Goal: Task Accomplishment & Management: Complete application form

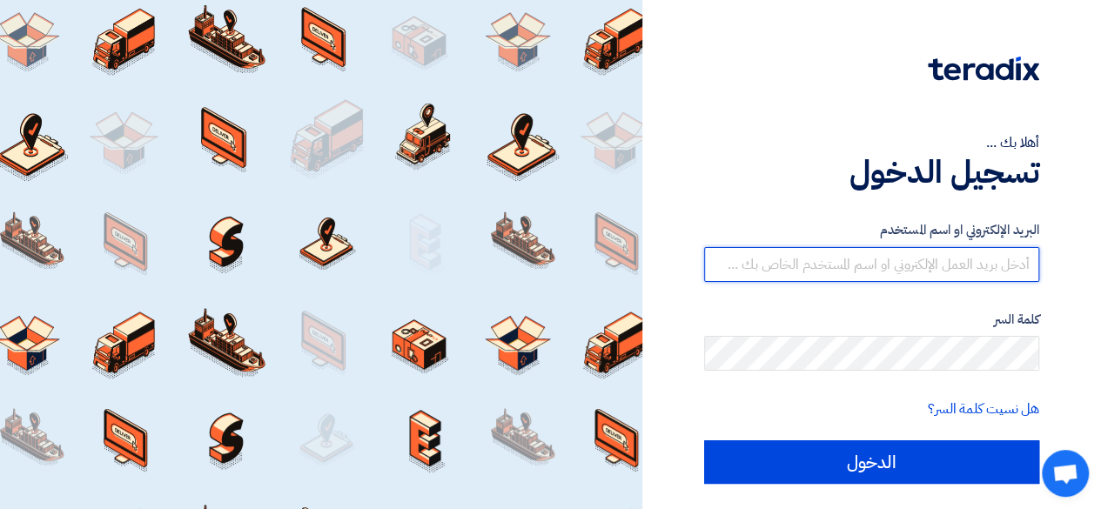
click at [961, 273] on input "text" at bounding box center [871, 264] width 335 height 35
click at [915, 259] on input "text" at bounding box center [871, 264] width 335 height 35
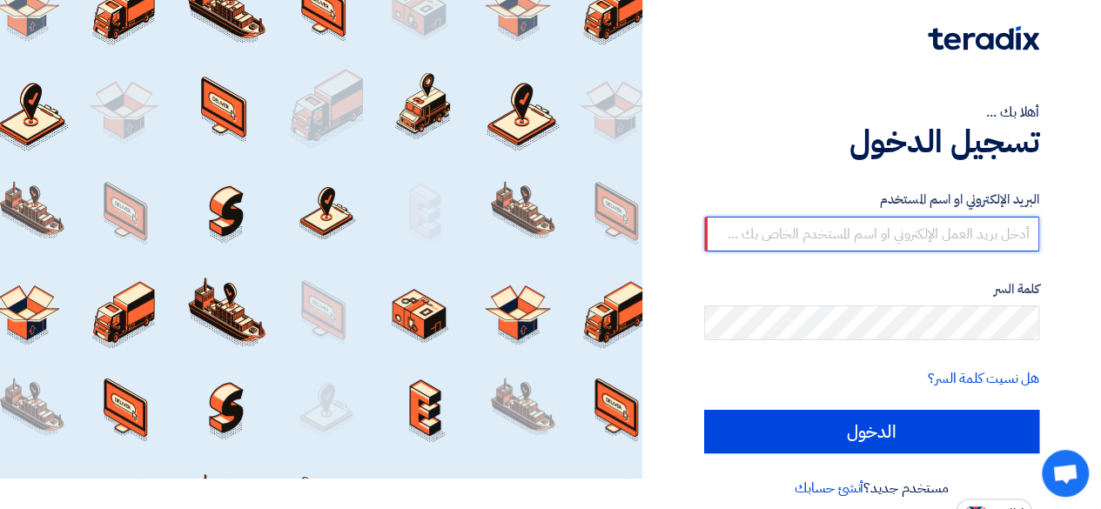
scroll to position [47, 0]
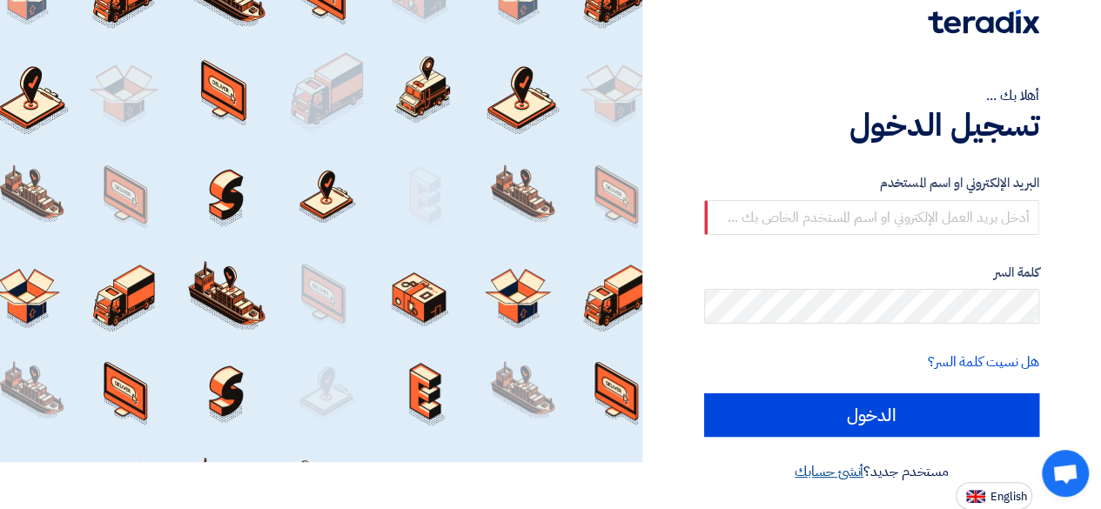
click at [834, 471] on link "أنشئ حسابك" at bounding box center [829, 471] width 69 height 21
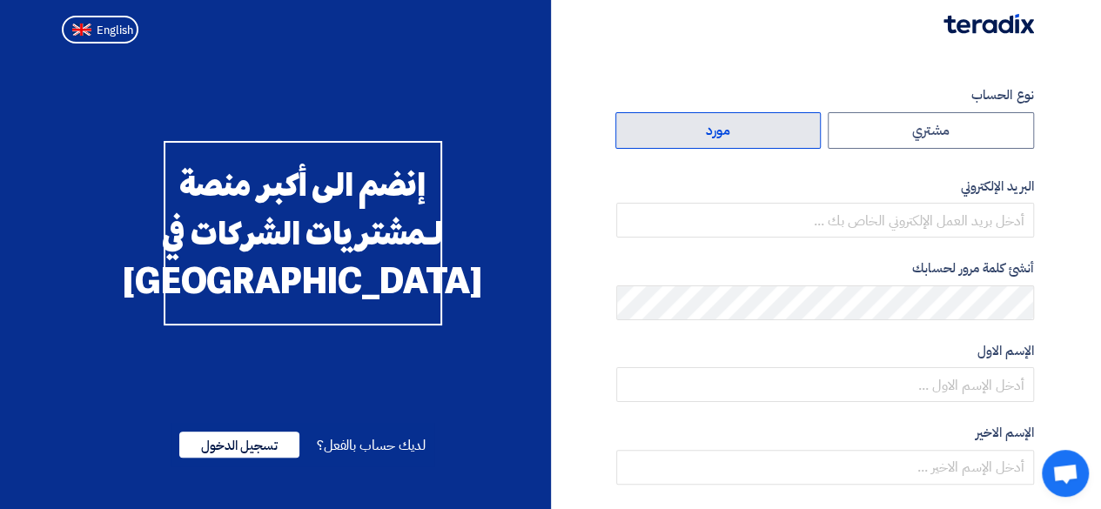
click at [764, 125] on label "مورد" at bounding box center [719, 130] width 206 height 37
click at [764, 125] on input "مورد" at bounding box center [718, 130] width 205 height 35
radio input "true"
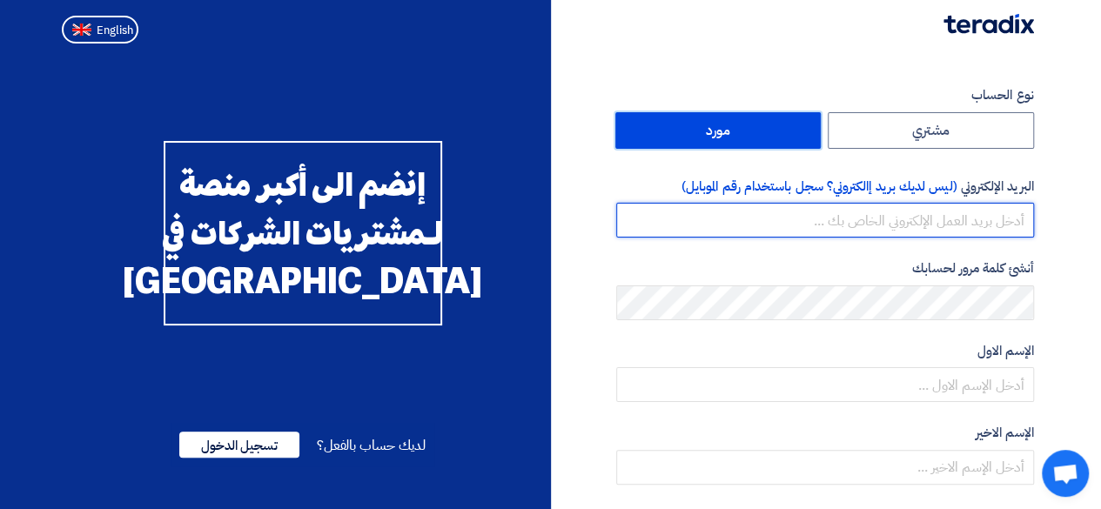
click at [902, 213] on input "email" at bounding box center [825, 220] width 418 height 35
type input "kadalfkamah@gmail.com"
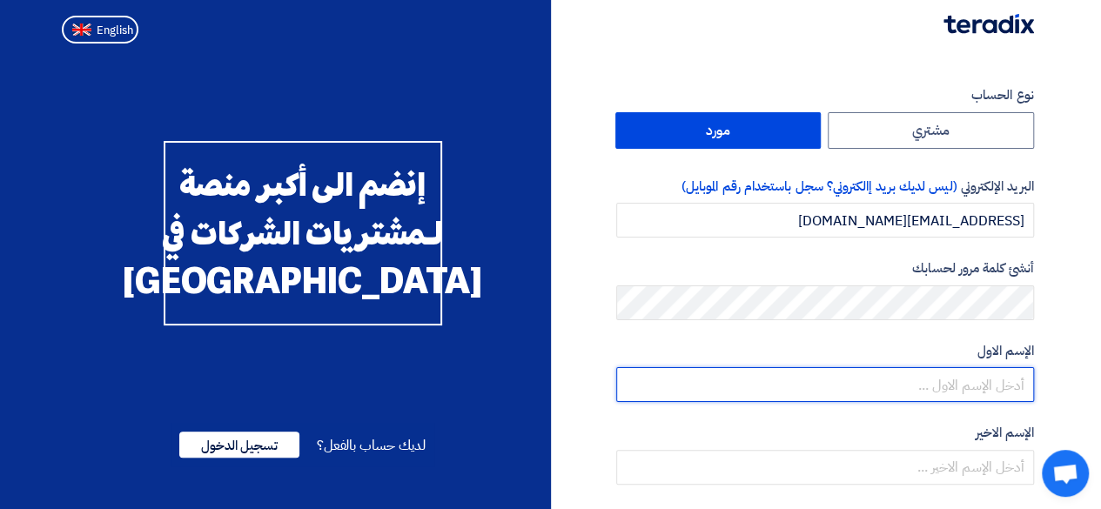
click at [984, 384] on input "text" at bounding box center [825, 384] width 418 height 35
type input "luxury"
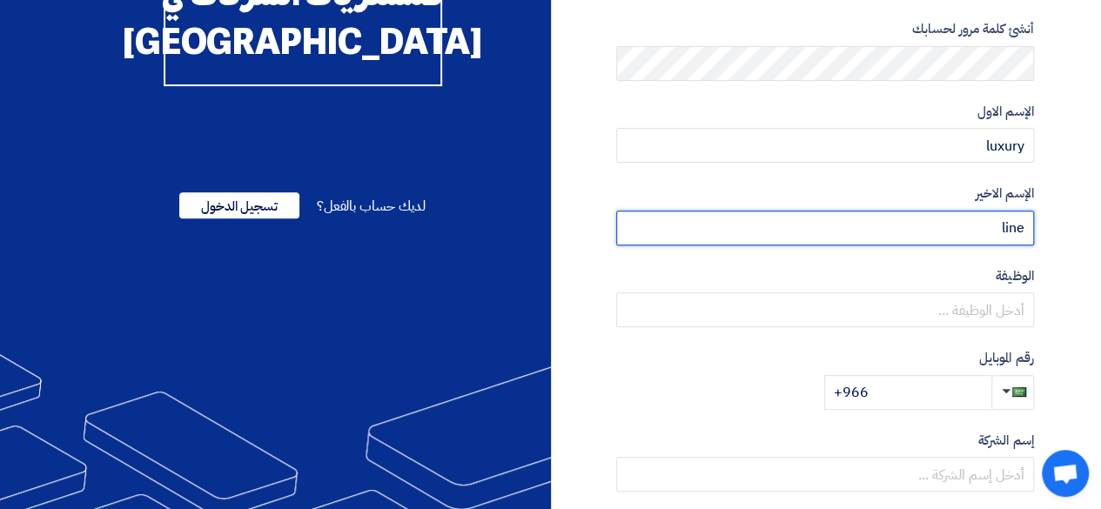
scroll to position [261, 0]
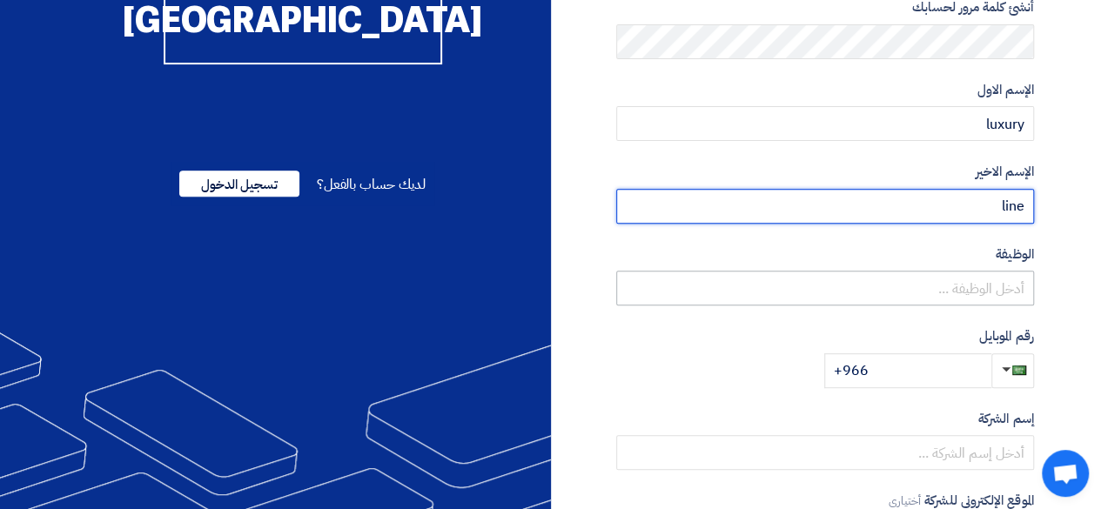
type input "line"
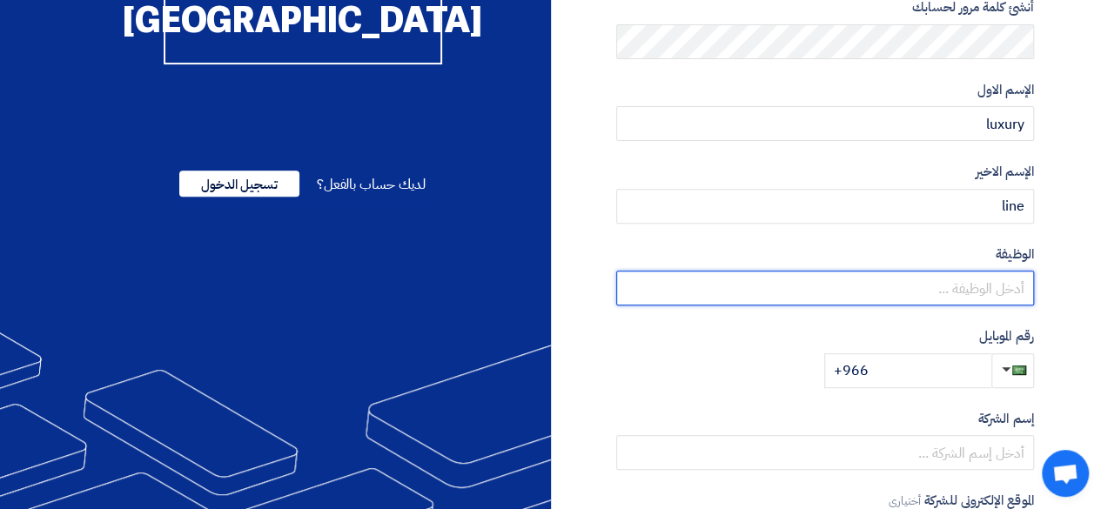
click at [980, 293] on input "text" at bounding box center [825, 288] width 418 height 35
type input "manger"
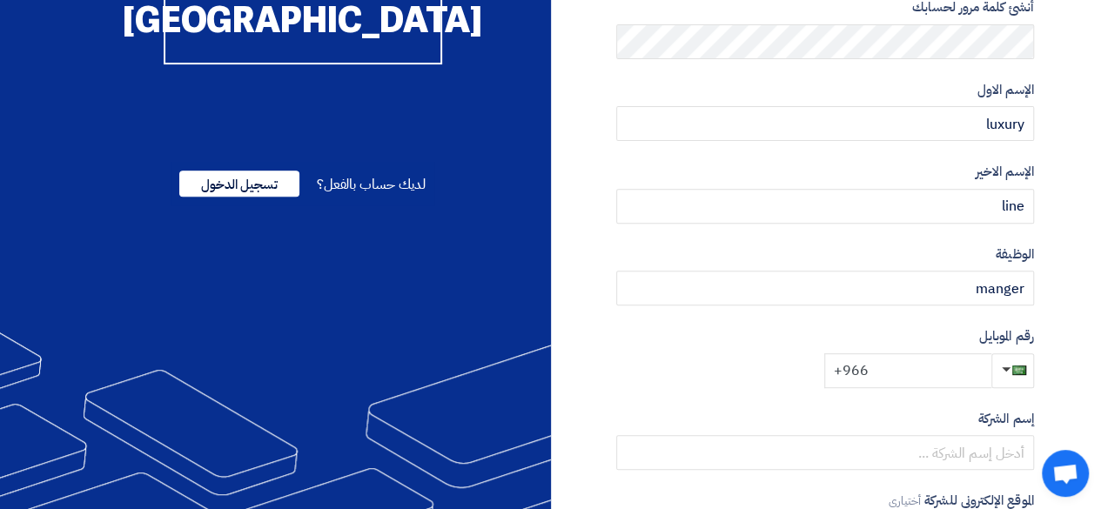
click at [942, 373] on input "+966" at bounding box center [908, 371] width 167 height 35
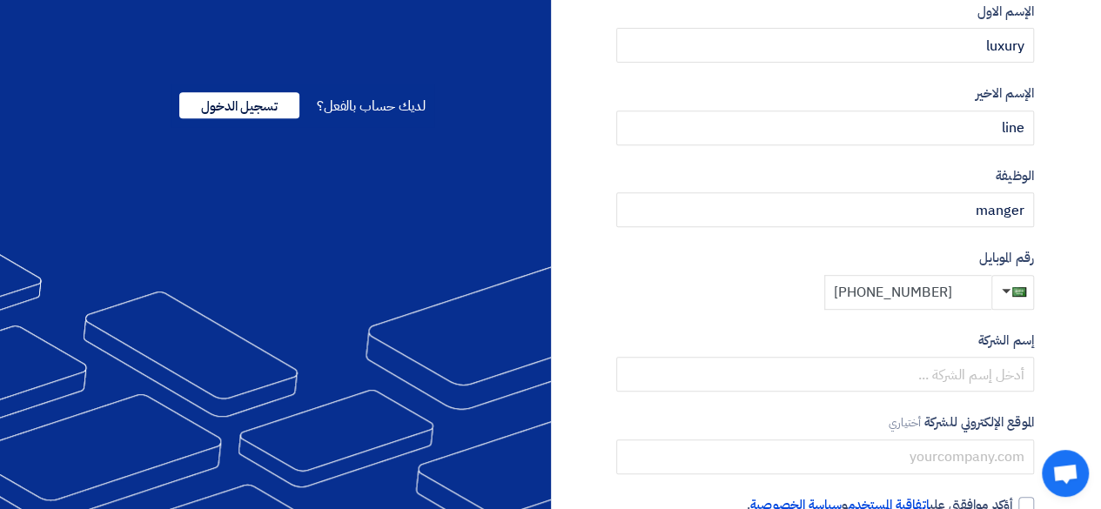
scroll to position [184, 0]
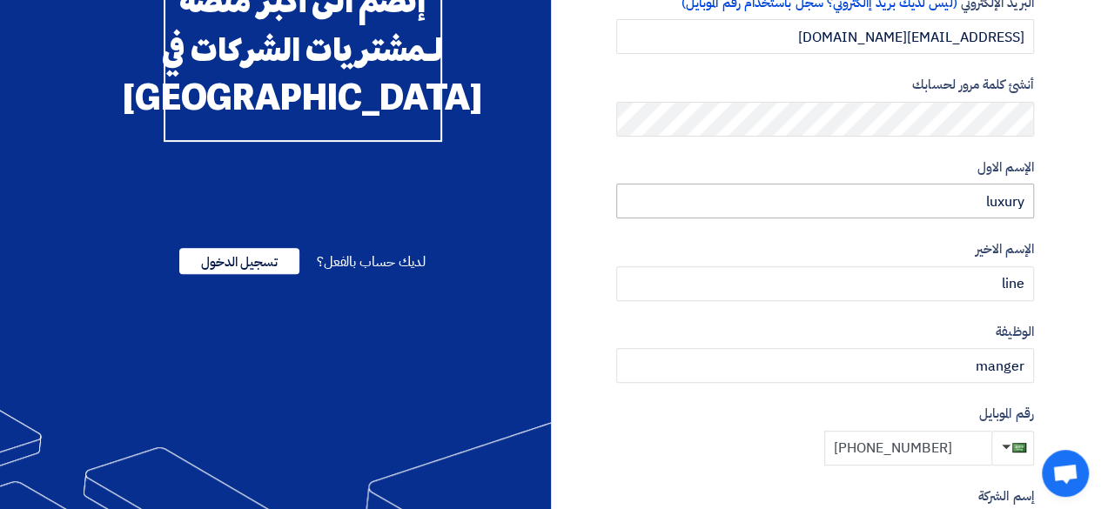
type input "+966 510590490"
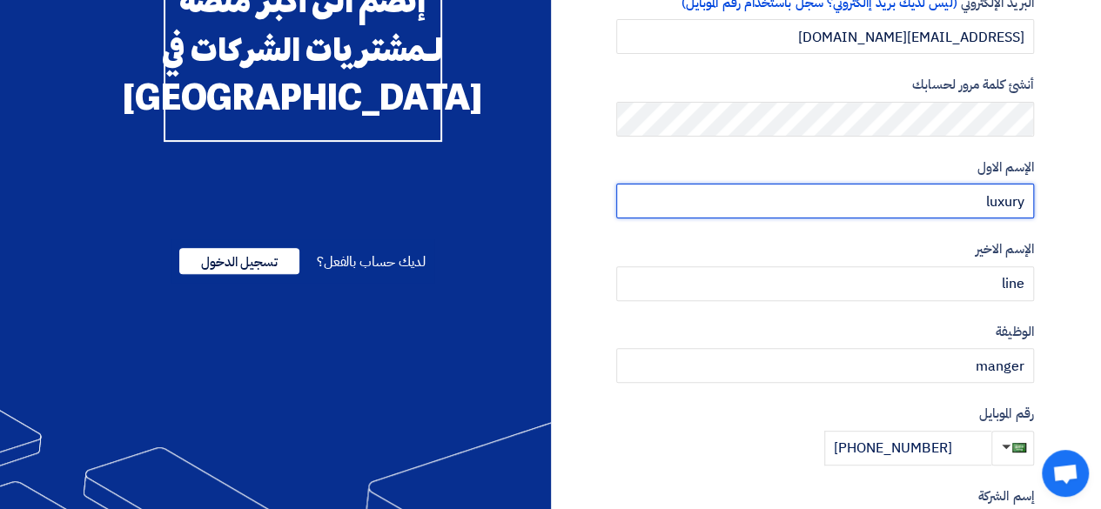
click at [1007, 199] on input "luxury" at bounding box center [825, 201] width 418 height 35
click at [1007, 199] on input "moayadhamdan" at bounding box center [825, 201] width 418 height 35
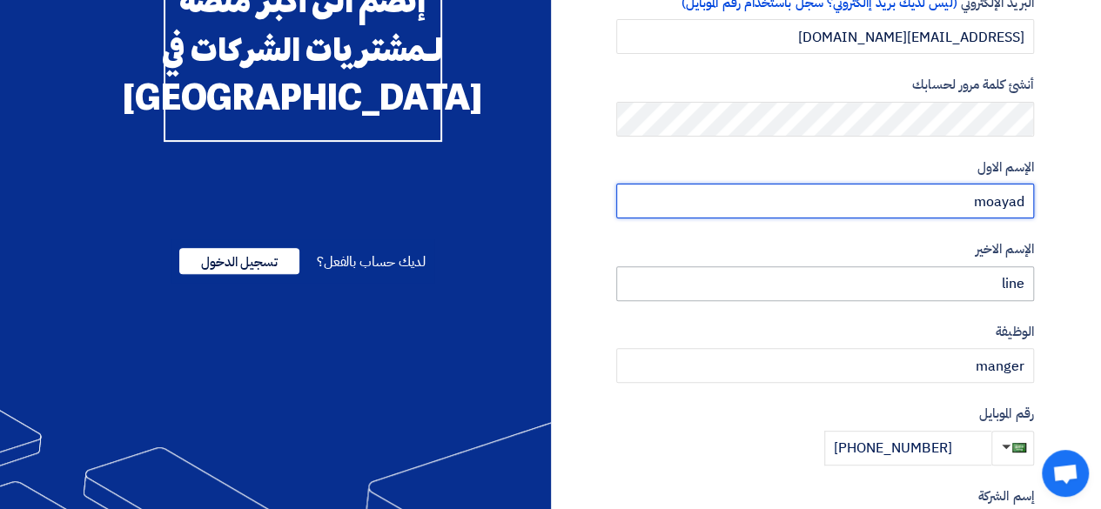
type input "moayad"
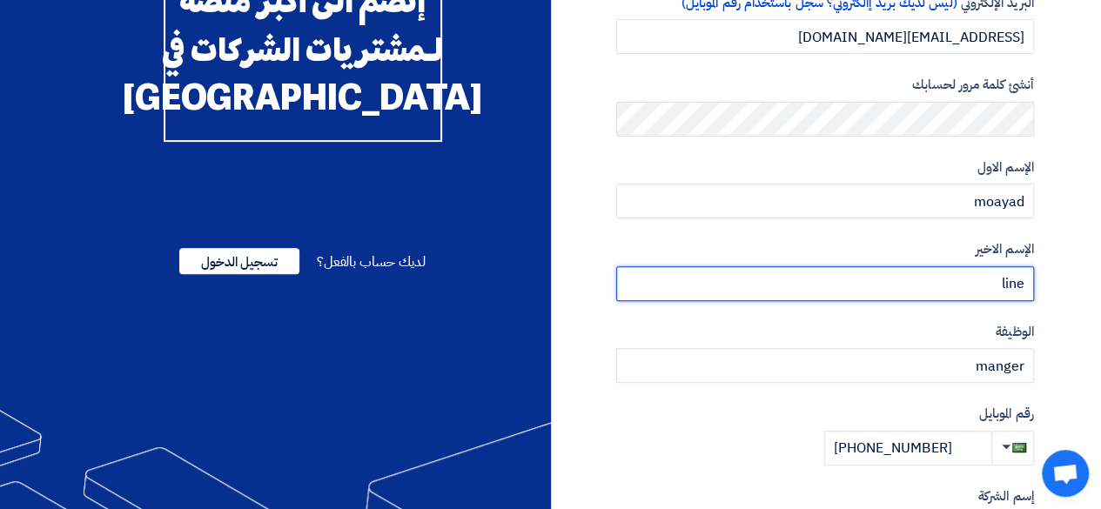
click at [1000, 292] on input "line" at bounding box center [825, 283] width 418 height 35
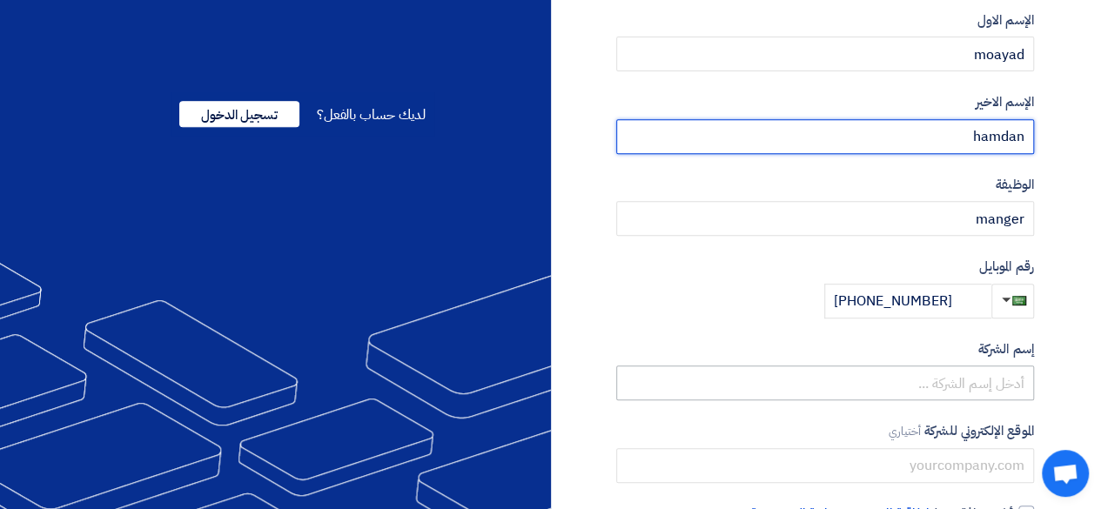
scroll to position [358, 0]
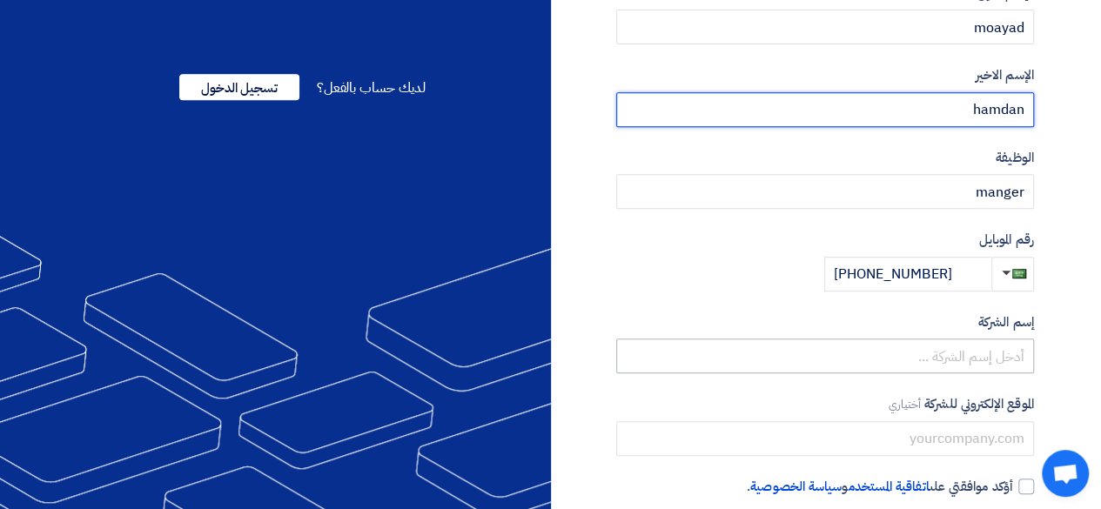
type input "hamdan"
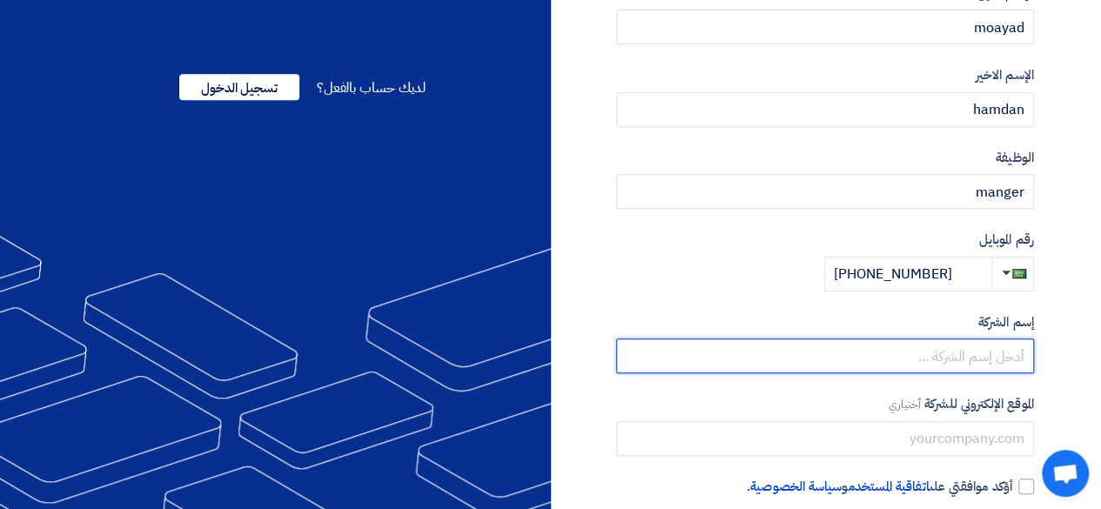
click at [993, 354] on input "text" at bounding box center [825, 356] width 418 height 35
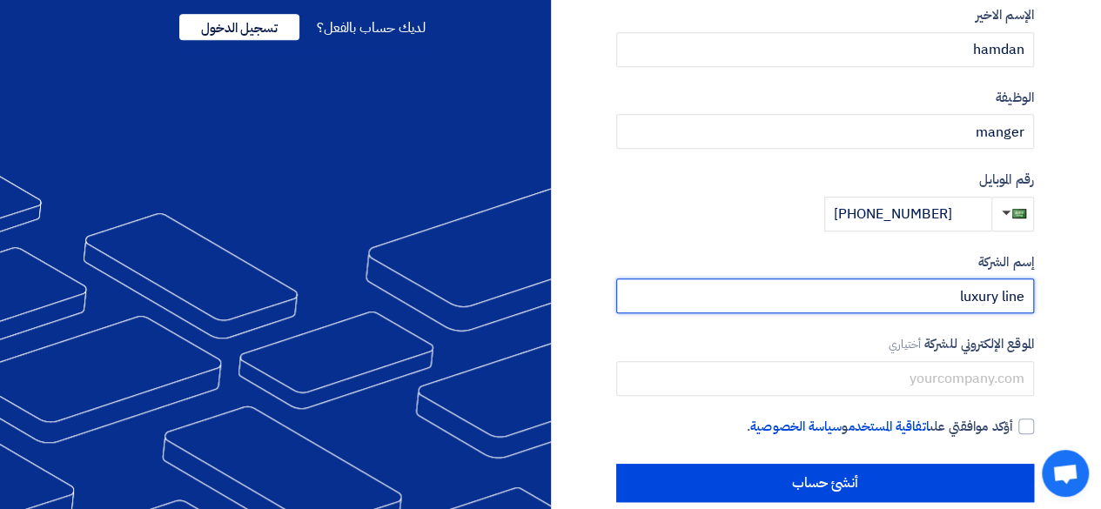
scroll to position [445, 0]
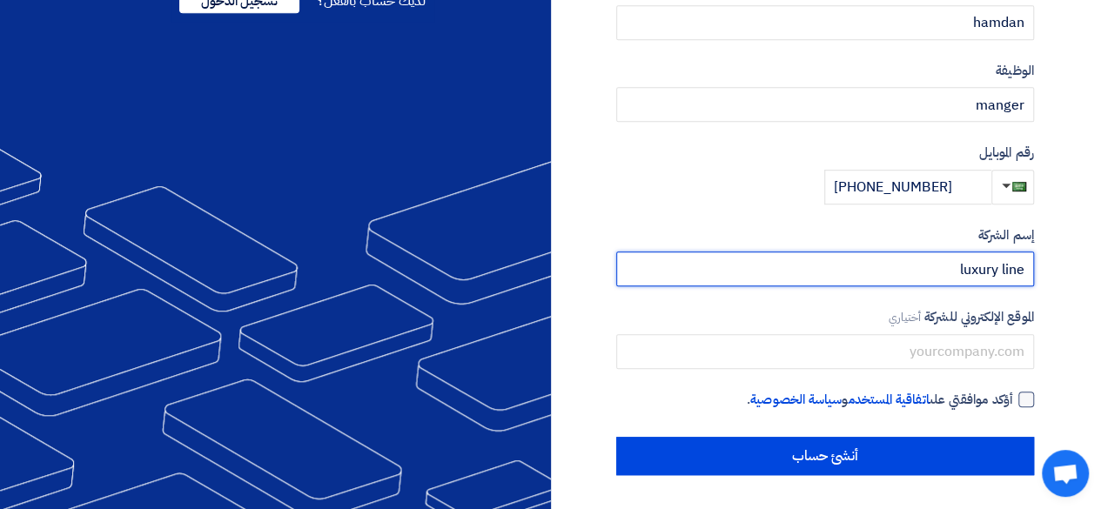
type input "luxury line"
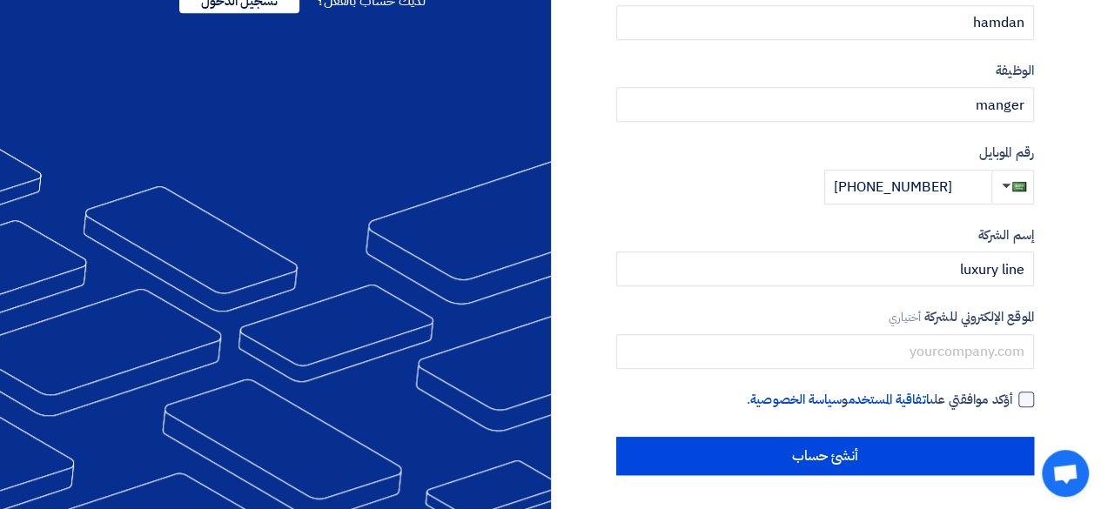
click at [1025, 398] on div at bounding box center [1027, 400] width 16 height 16
click at [1014, 398] on input "أؤكد موافقتي على اتفاقية المستخدم و سياسة الخصوصية ." at bounding box center [805, 407] width 418 height 35
checkbox input "true"
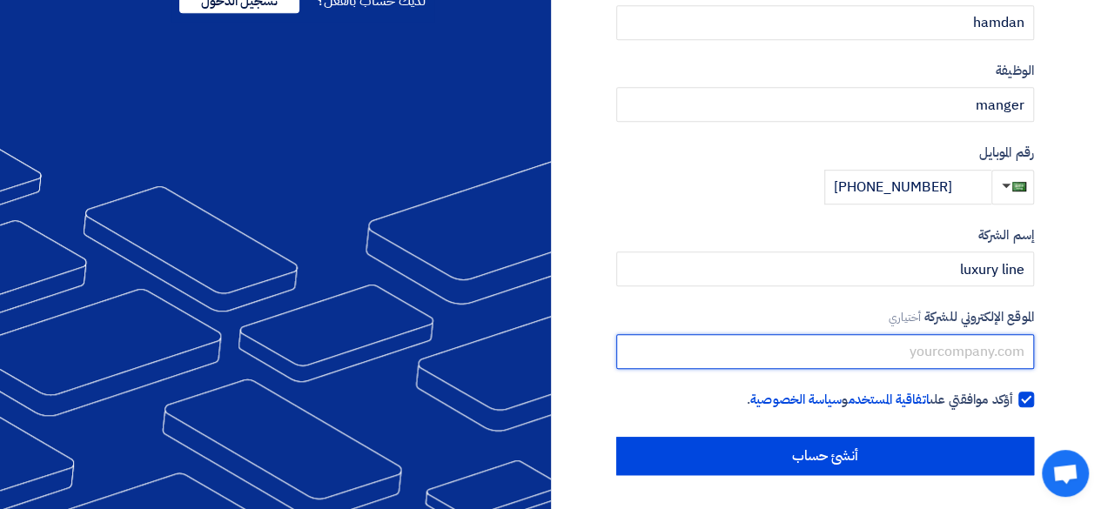
click at [968, 360] on input "text" at bounding box center [825, 351] width 418 height 35
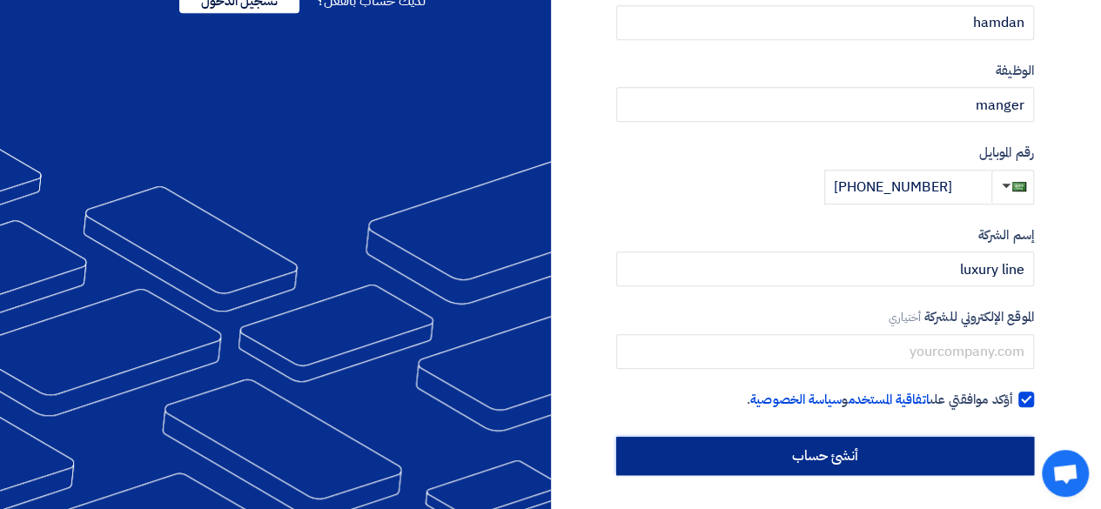
click at [886, 456] on input "أنشئ حساب" at bounding box center [825, 456] width 418 height 38
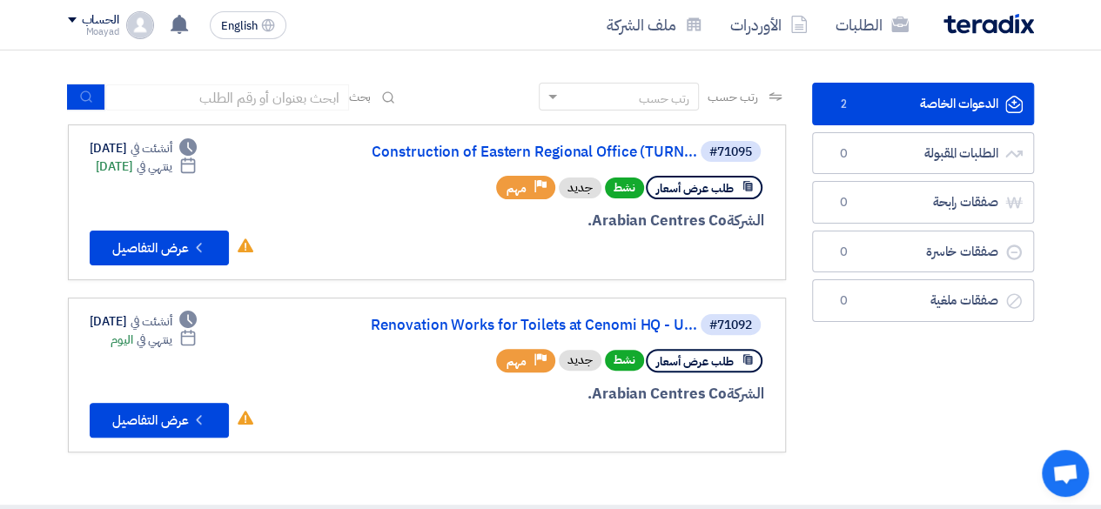
scroll to position [174, 0]
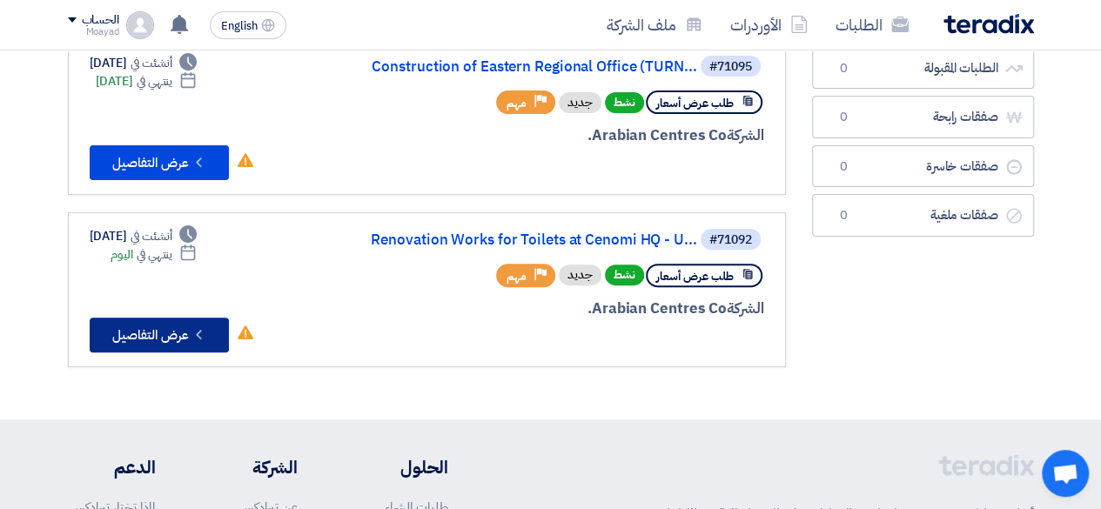
click at [190, 333] on button "Check details عرض التفاصيل" at bounding box center [159, 335] width 139 height 35
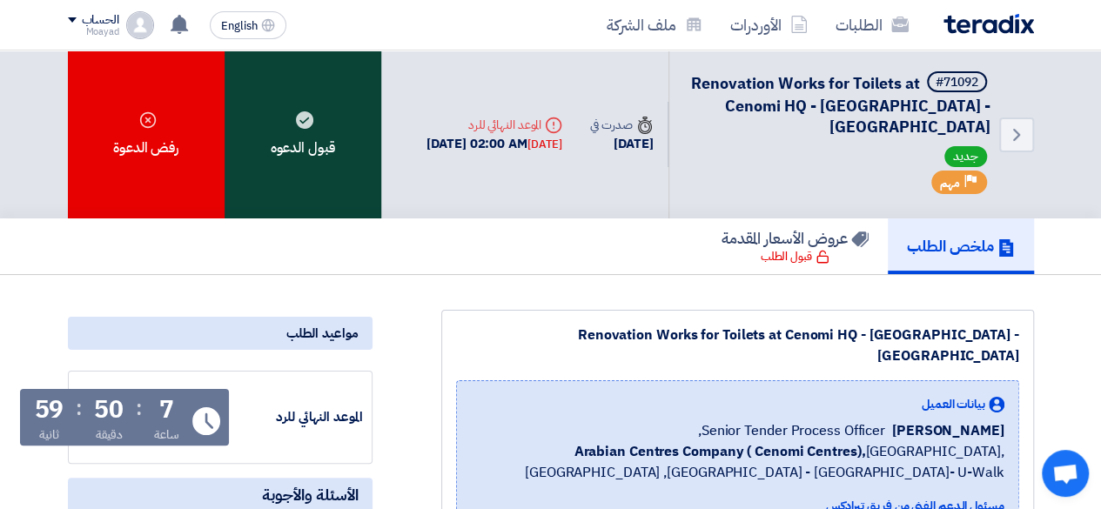
click at [306, 121] on div "قبول الدعوه" at bounding box center [303, 135] width 157 height 168
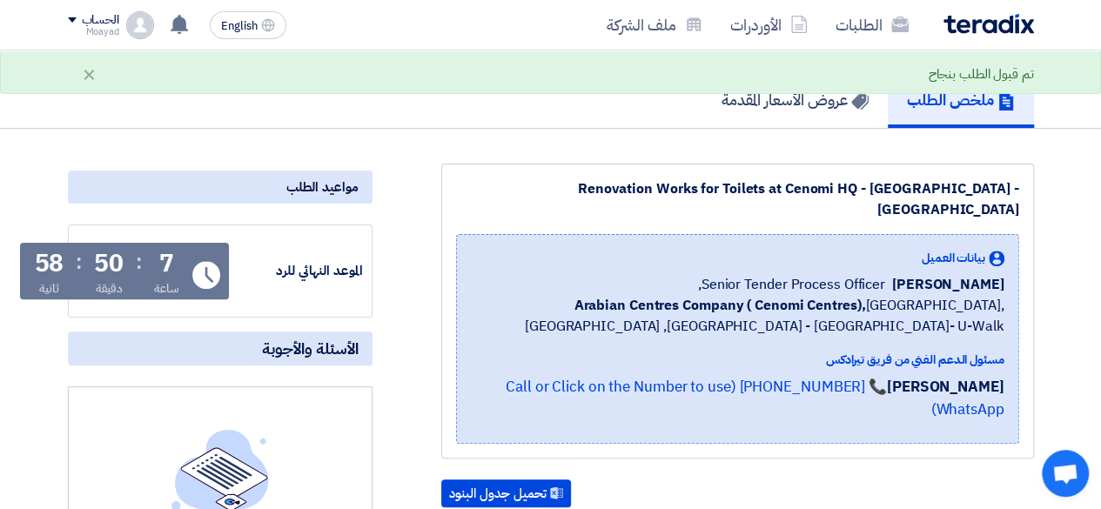
scroll to position [174, 0]
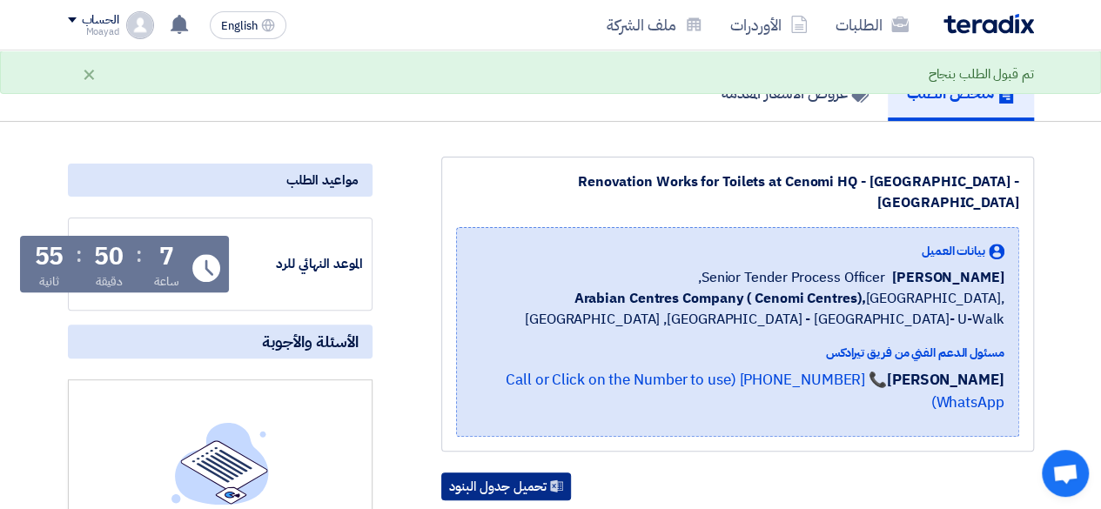
click at [508, 473] on button "تحميل جدول البنود" at bounding box center [506, 487] width 130 height 28
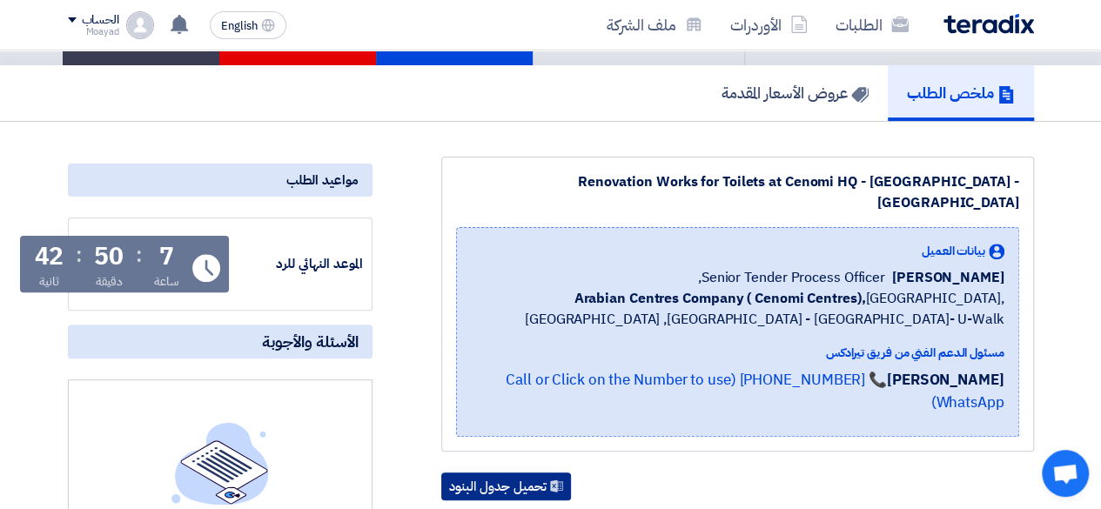
scroll to position [0, 0]
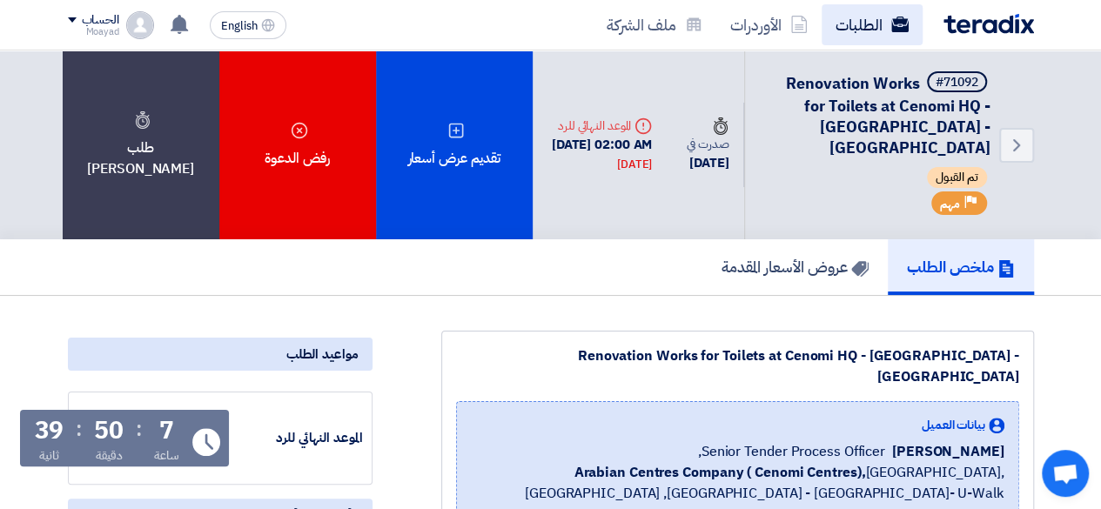
click at [852, 23] on link "الطلبات" at bounding box center [872, 24] width 101 height 41
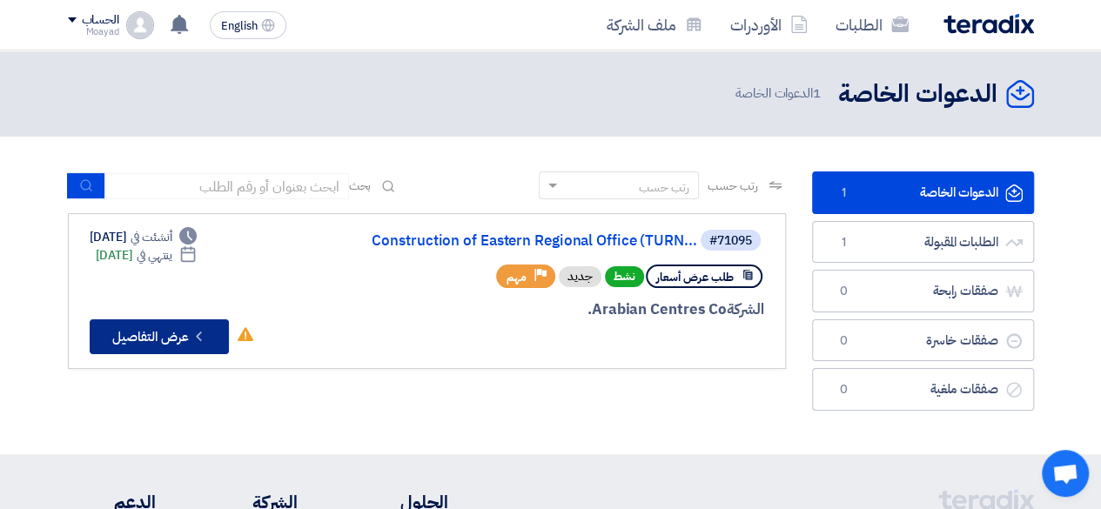
click at [166, 335] on button "Check details عرض التفاصيل" at bounding box center [159, 337] width 139 height 35
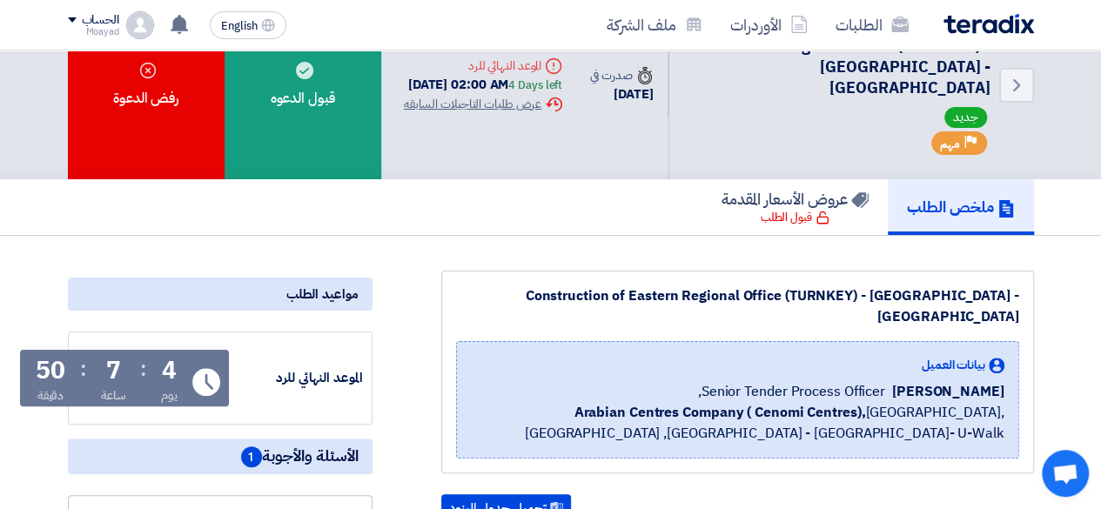
scroll to position [87, 0]
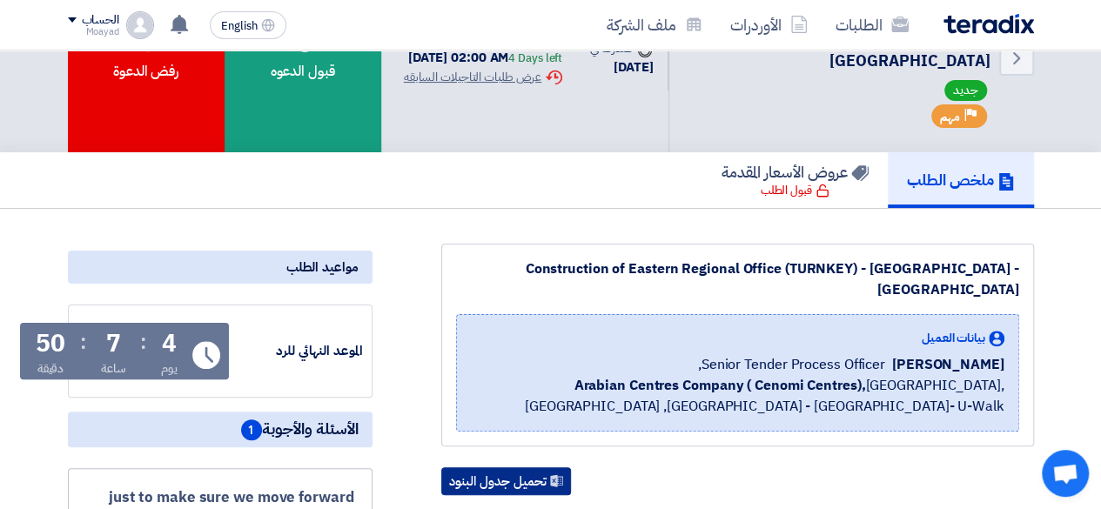
click at [529, 468] on button "تحميل جدول البنود" at bounding box center [506, 482] width 130 height 28
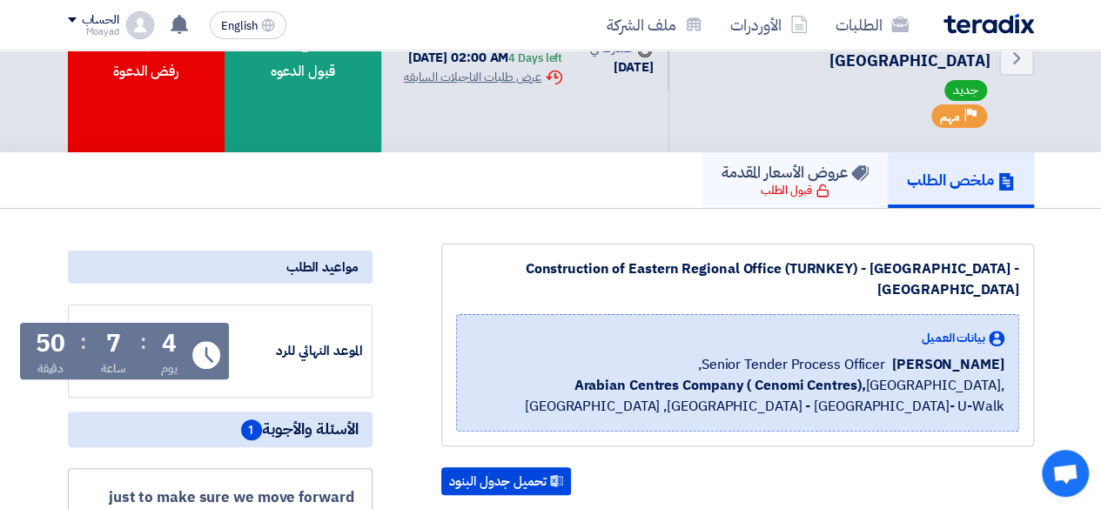
click at [782, 182] on div "قبول الطلب" at bounding box center [795, 190] width 69 height 17
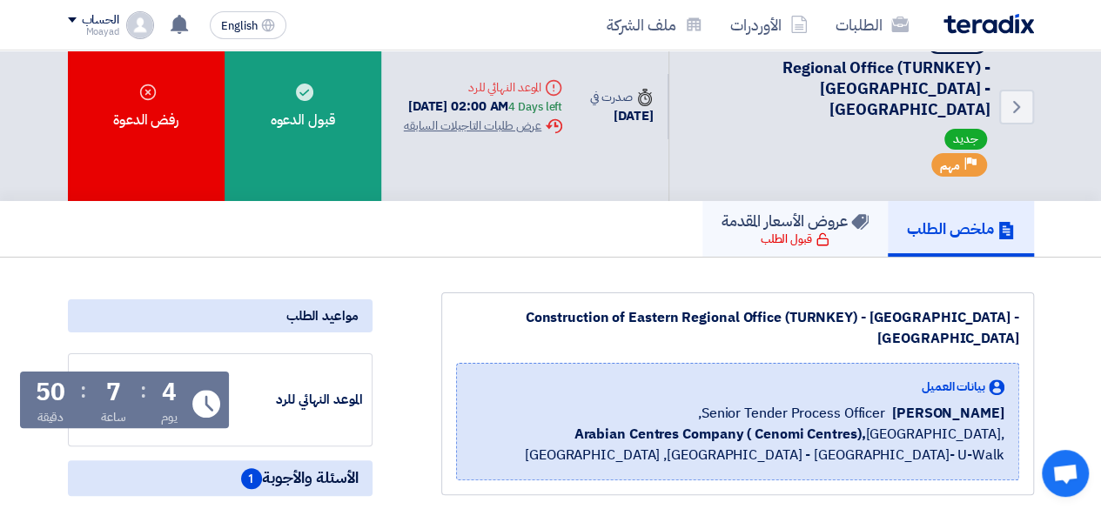
scroll to position [0, 0]
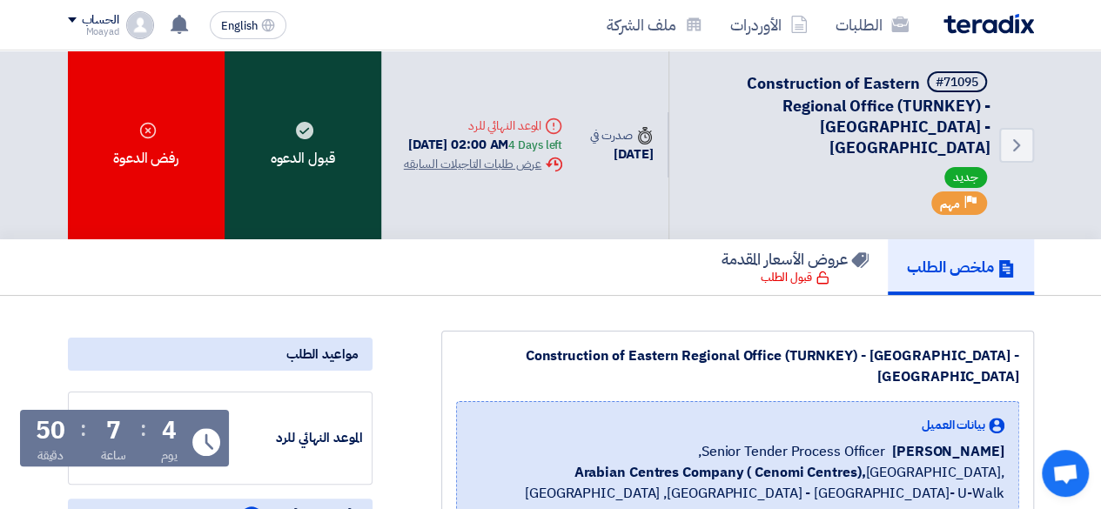
click at [296, 178] on div "قبول الدعوه" at bounding box center [303, 145] width 157 height 189
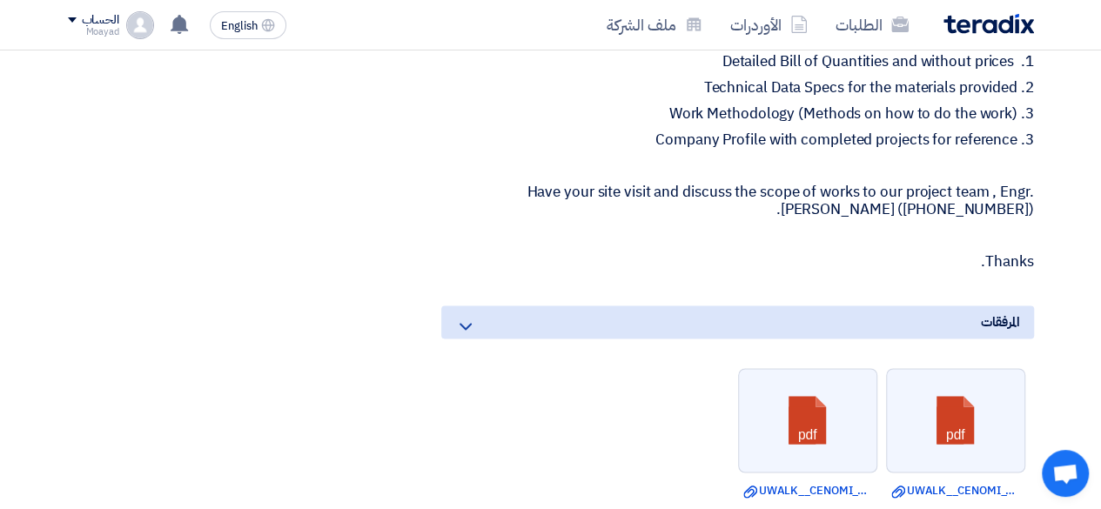
scroll to position [1393, 0]
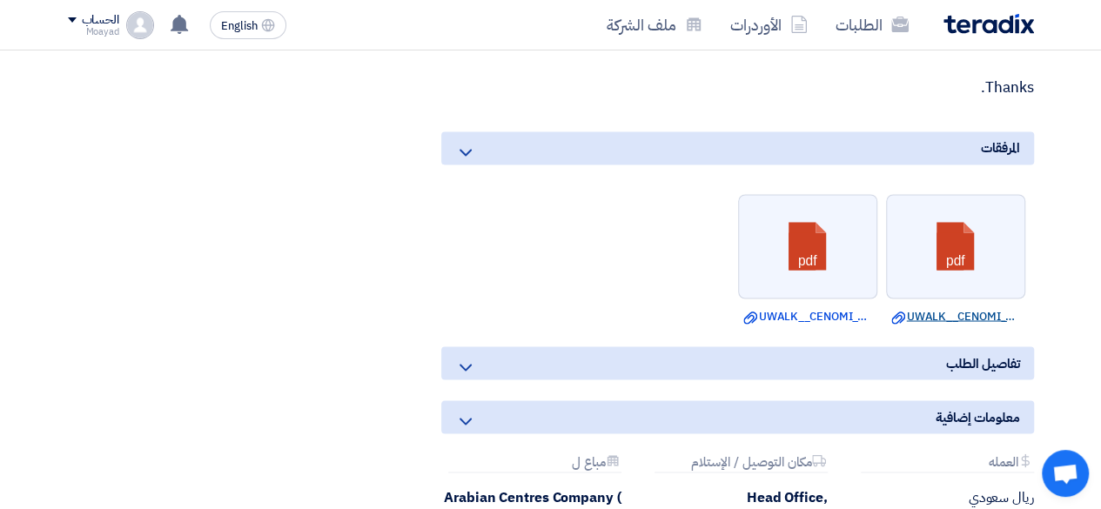
click at [960, 307] on link "Download file UWALK__CENOMI_OFFICE__SECOND_FLOOR__PWD_TOILETPLAN.pdf" at bounding box center [956, 315] width 129 height 17
click at [792, 307] on link "Download file UWALK__CENOMI_OFFICE__GROUND_FLOOR__PWD_TOILETDETAILS.pdf" at bounding box center [808, 315] width 129 height 17
click at [461, 357] on icon at bounding box center [465, 367] width 21 height 21
click at [468, 357] on icon at bounding box center [465, 367] width 21 height 21
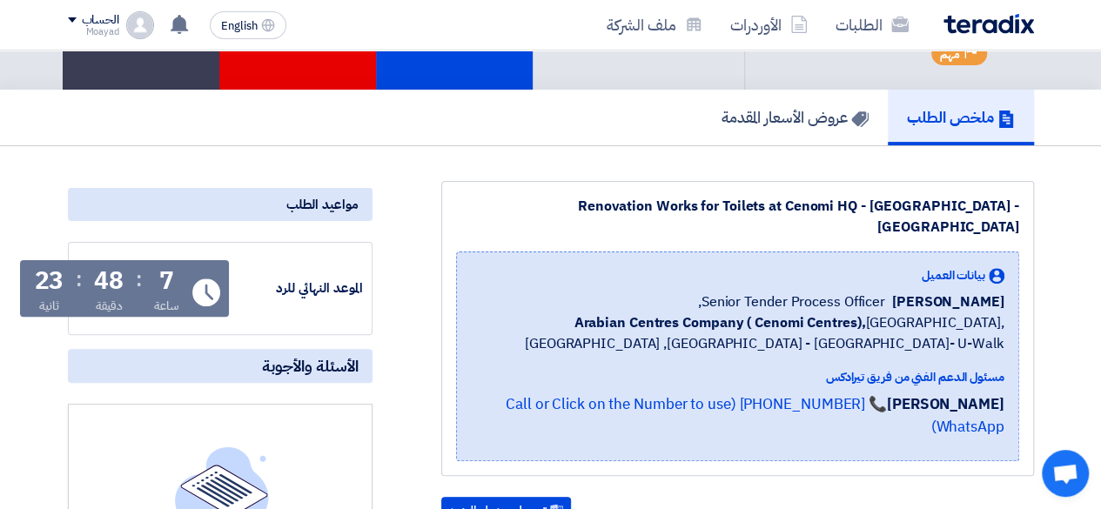
scroll to position [0, 0]
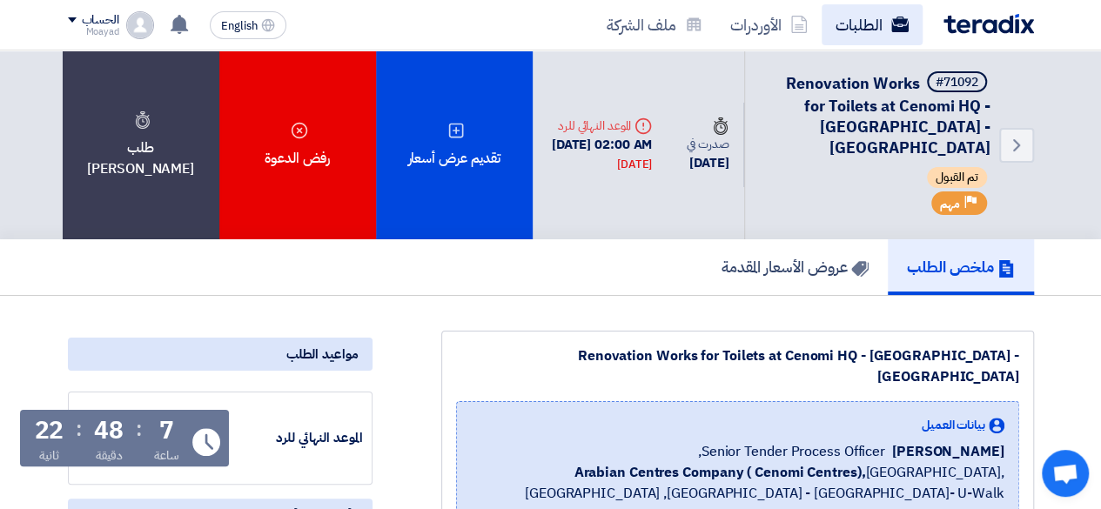
click at [850, 24] on link "الطلبات" at bounding box center [872, 24] width 101 height 41
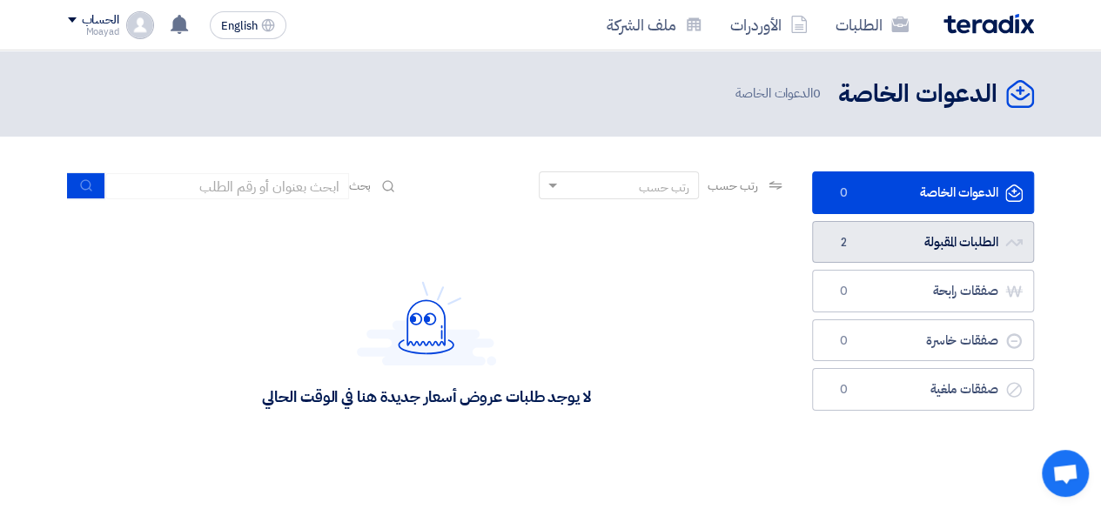
click at [876, 234] on link "الطلبات المقبولة الطلبات المقبولة 2" at bounding box center [923, 242] width 222 height 43
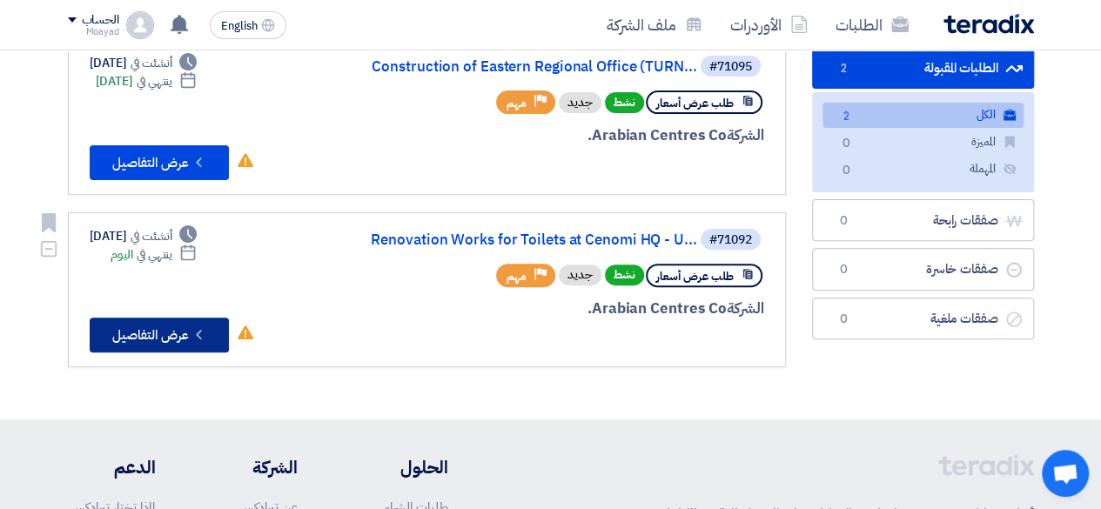
click at [172, 340] on button "Check details عرض التفاصيل" at bounding box center [159, 335] width 139 height 35
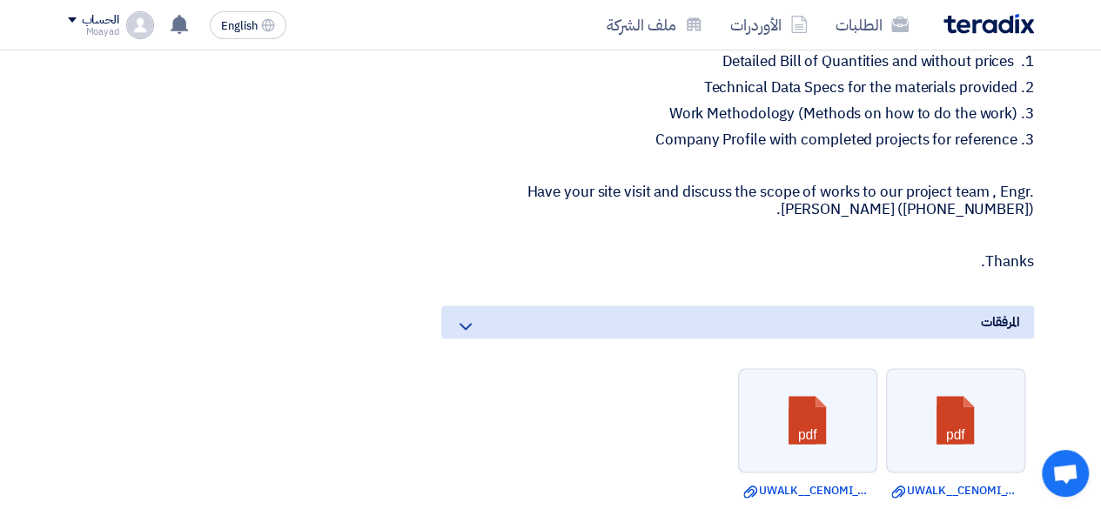
scroll to position [1306, 0]
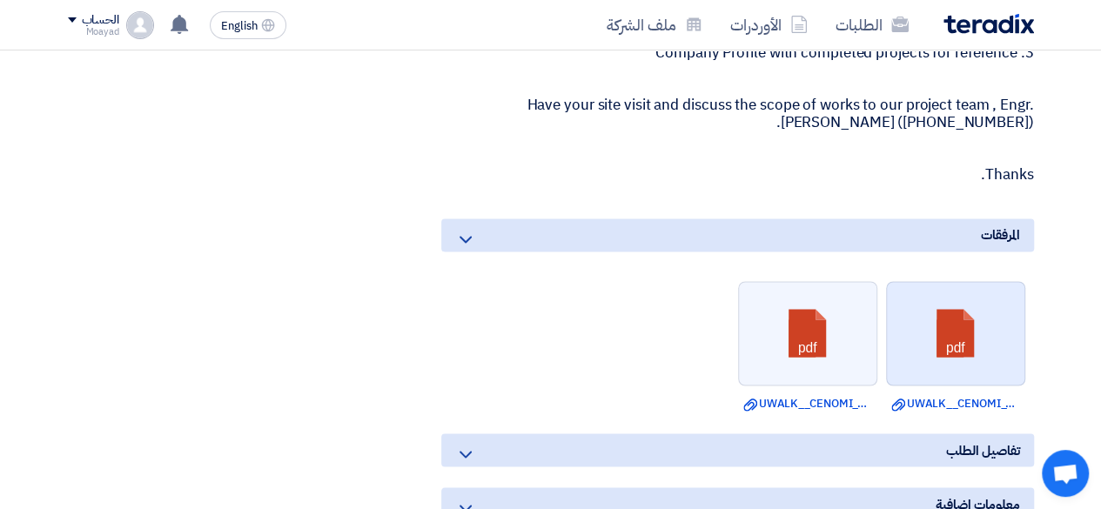
click at [955, 314] on link at bounding box center [956, 334] width 139 height 104
